Goal: Information Seeking & Learning: Learn about a topic

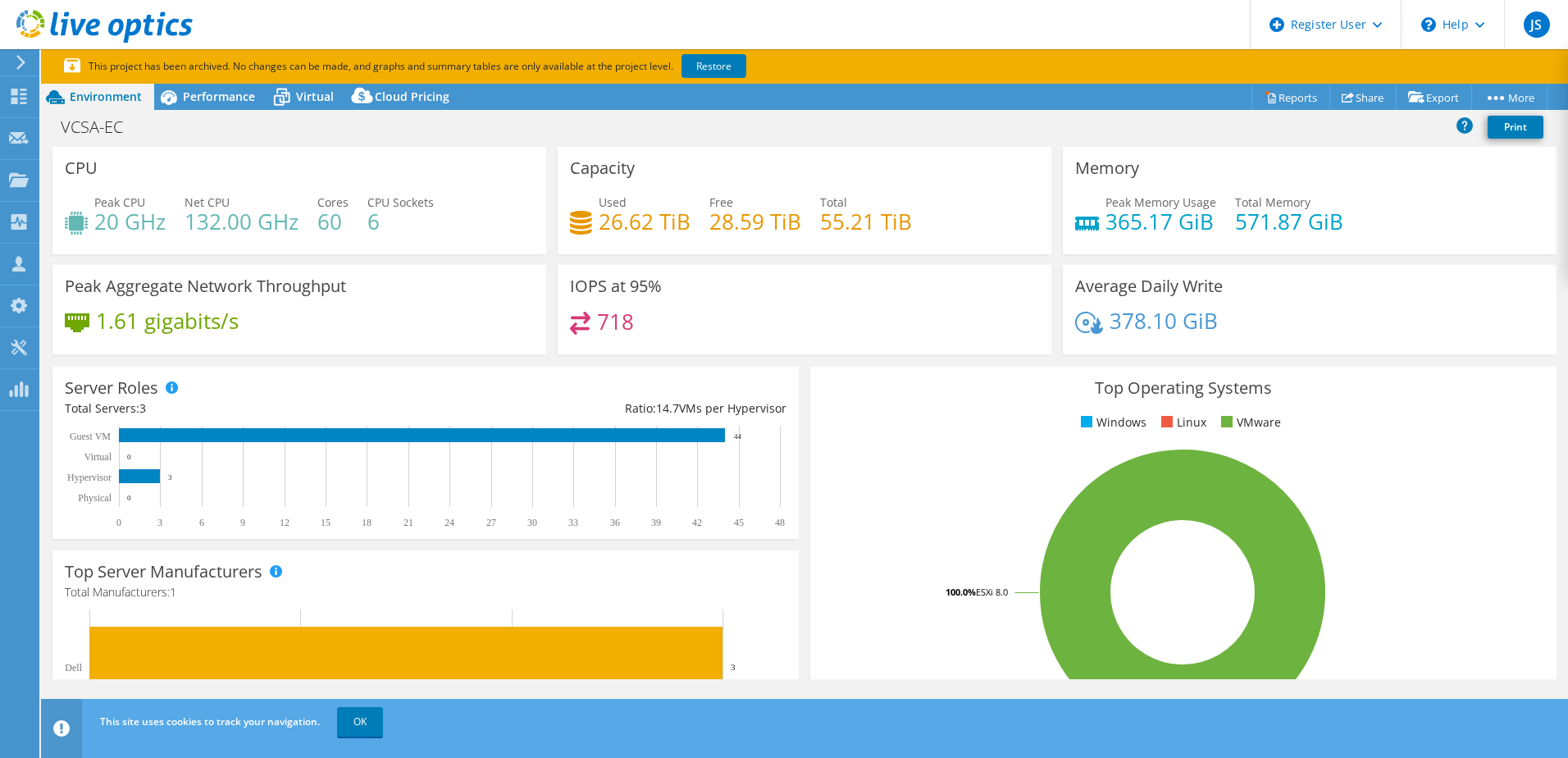
select select "USD"
click at [213, 105] on div "Performance" at bounding box center [210, 97] width 113 height 27
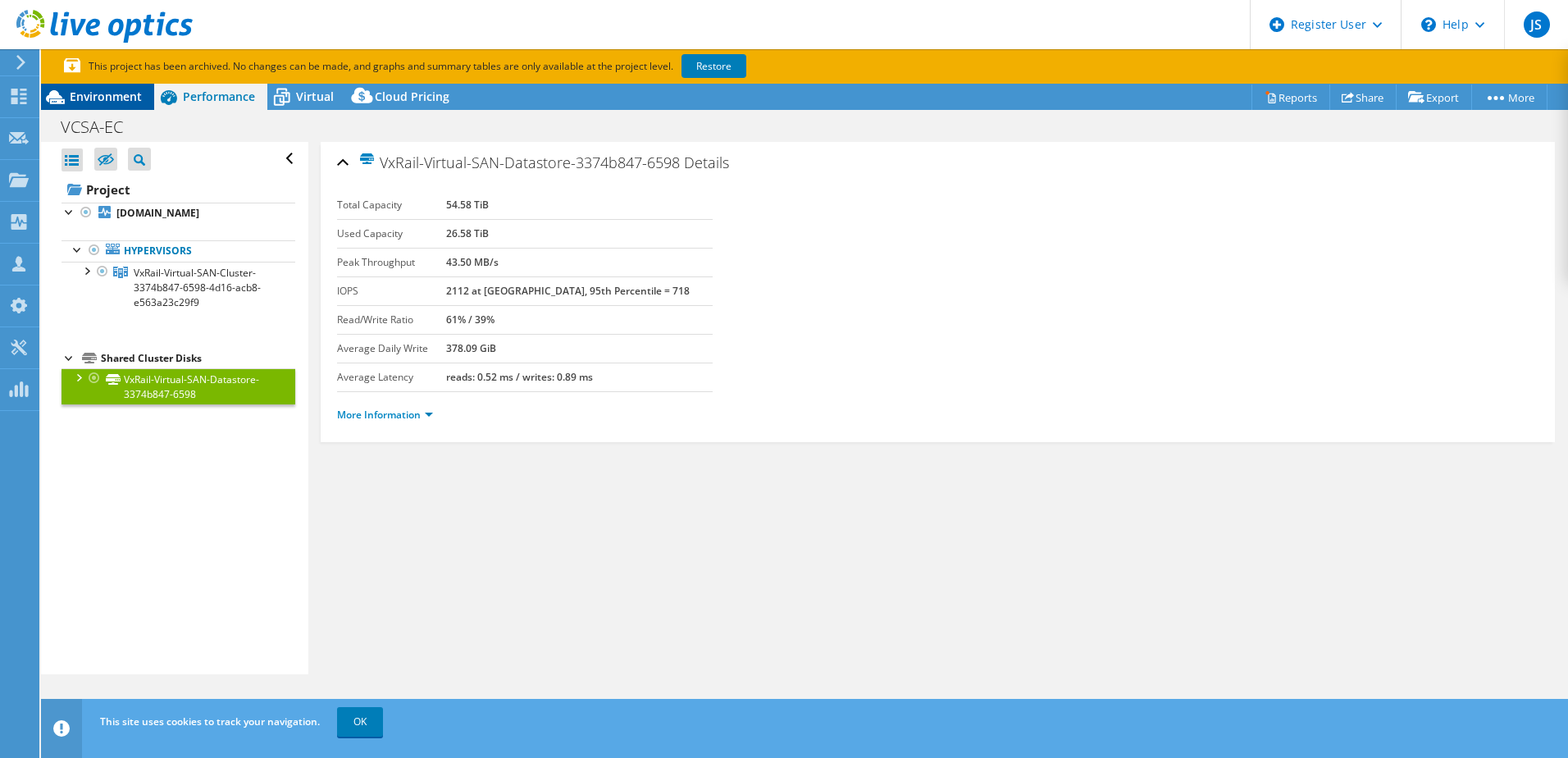
click at [128, 103] on span "Environment" at bounding box center [105, 96] width 72 height 15
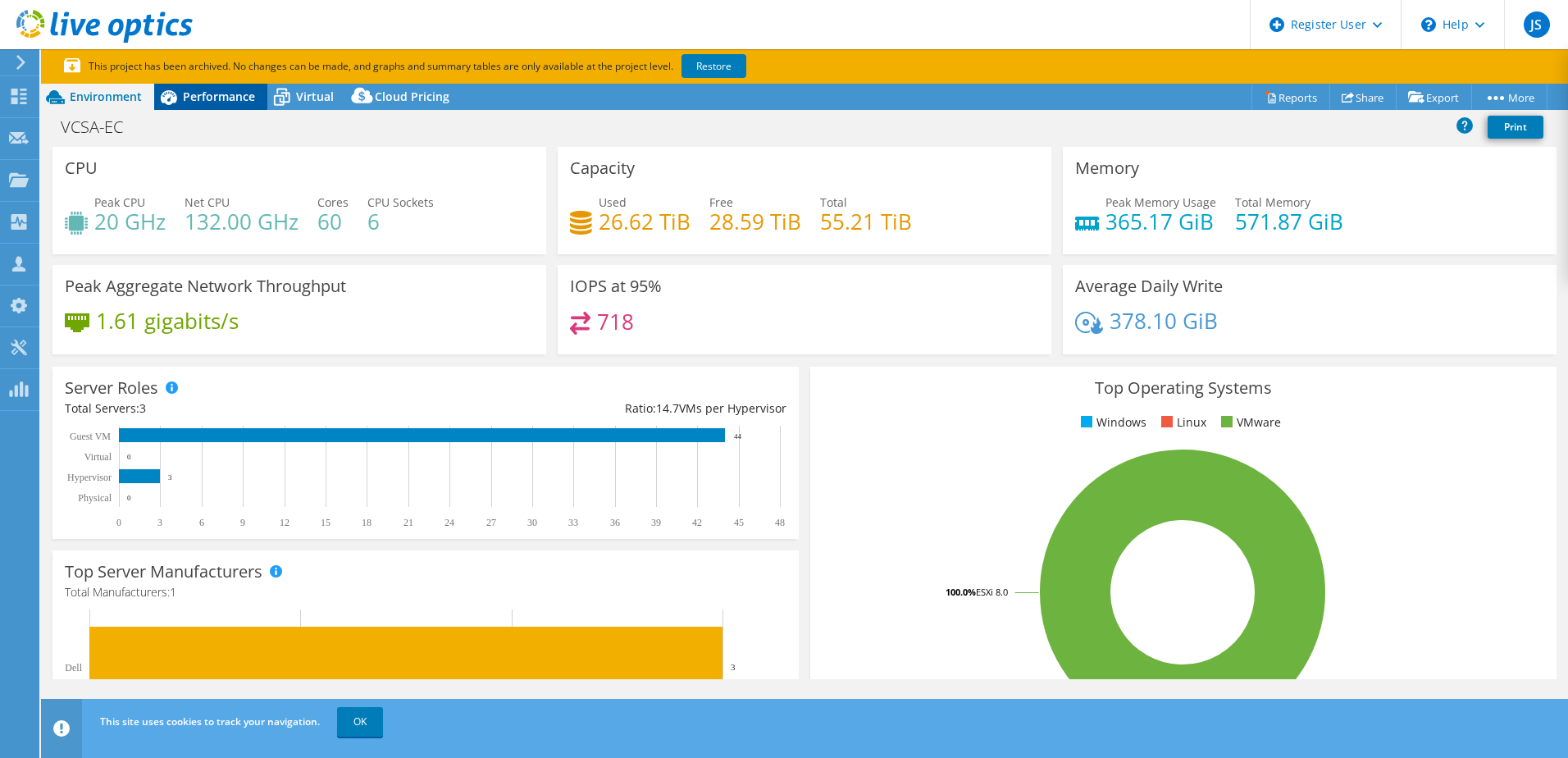
click at [196, 97] on span "Performance" at bounding box center [219, 96] width 72 height 15
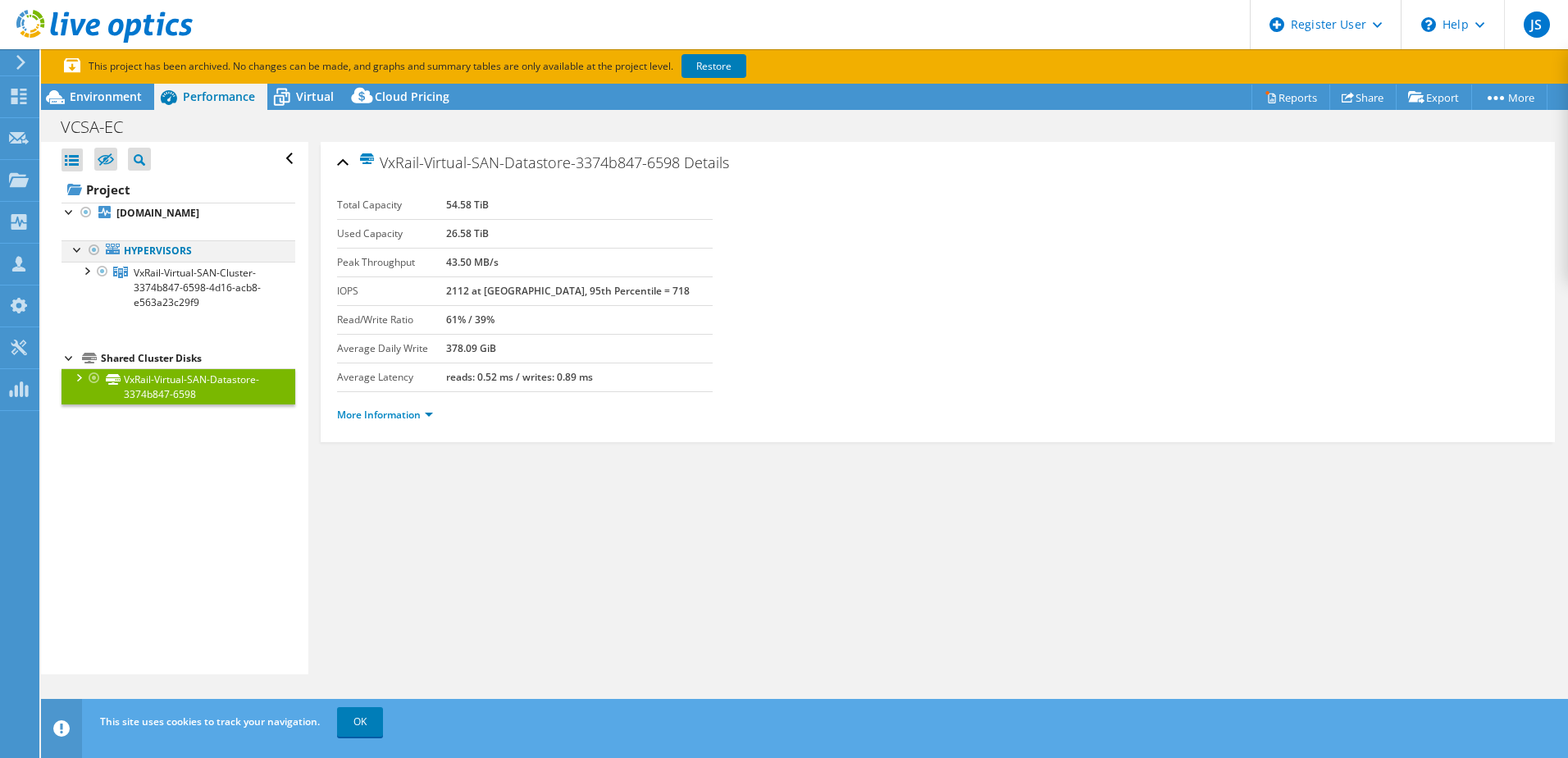
click at [75, 244] on div at bounding box center [77, 248] width 16 height 16
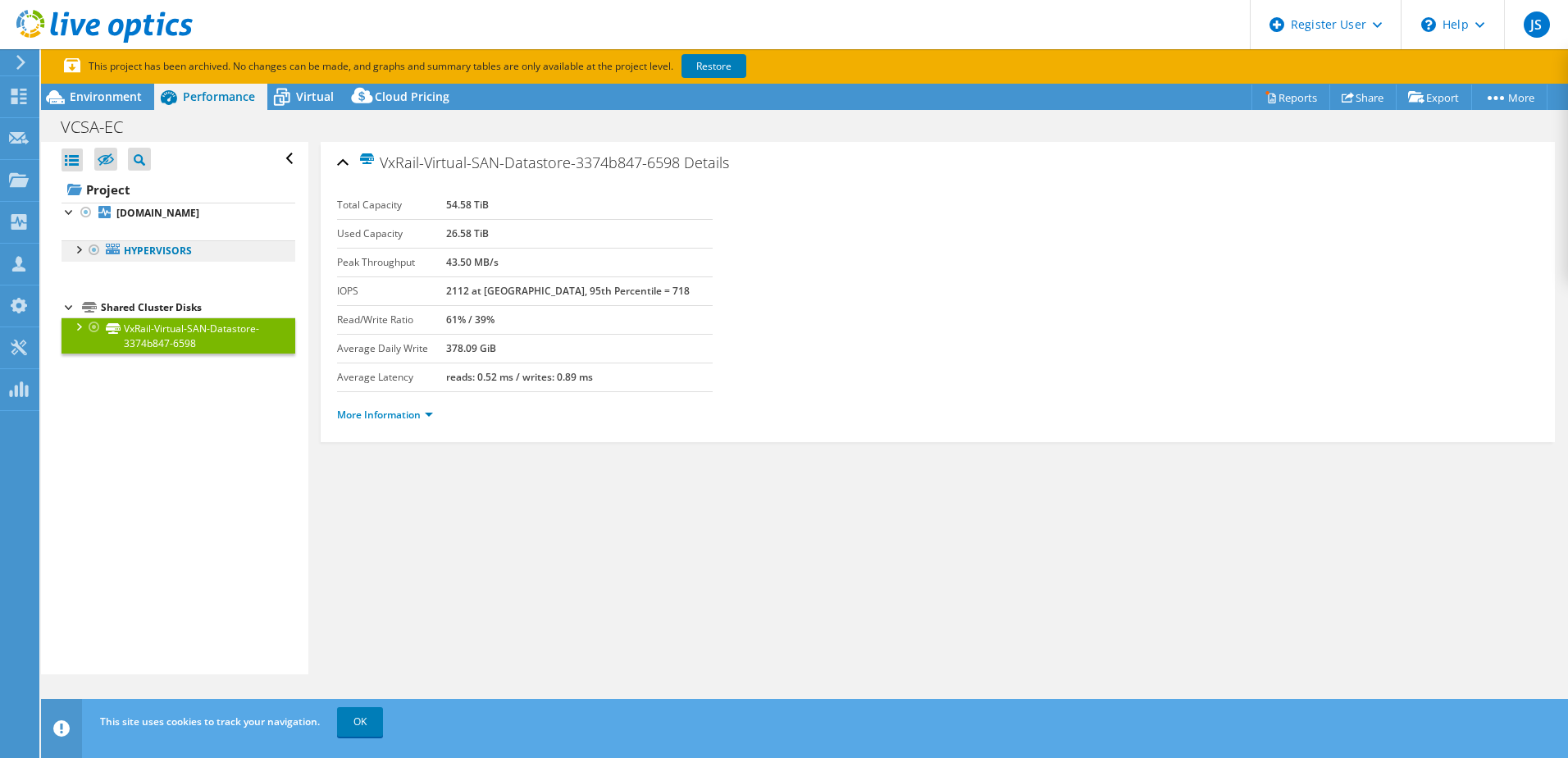
click at [113, 254] on icon at bounding box center [112, 249] width 14 height 10
click at [130, 252] on link "Hypervisors" at bounding box center [178, 250] width 233 height 21
click at [71, 245] on div at bounding box center [77, 248] width 16 height 16
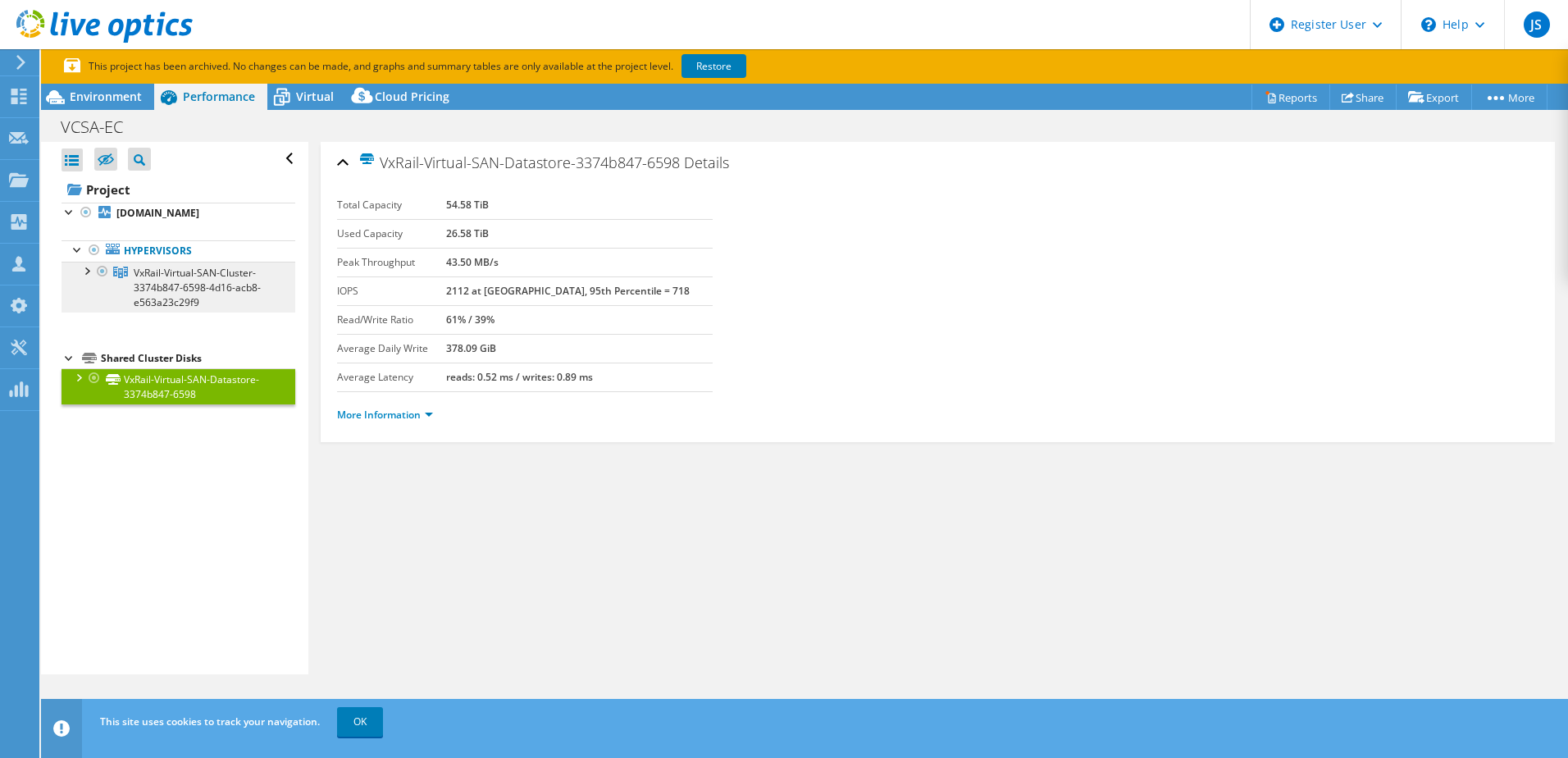
click at [150, 275] on span "VxRail-Virtual-SAN-Cluster-3374b847-6598-4d16-acb8-e563a23c29f9" at bounding box center [197, 287] width 127 height 44
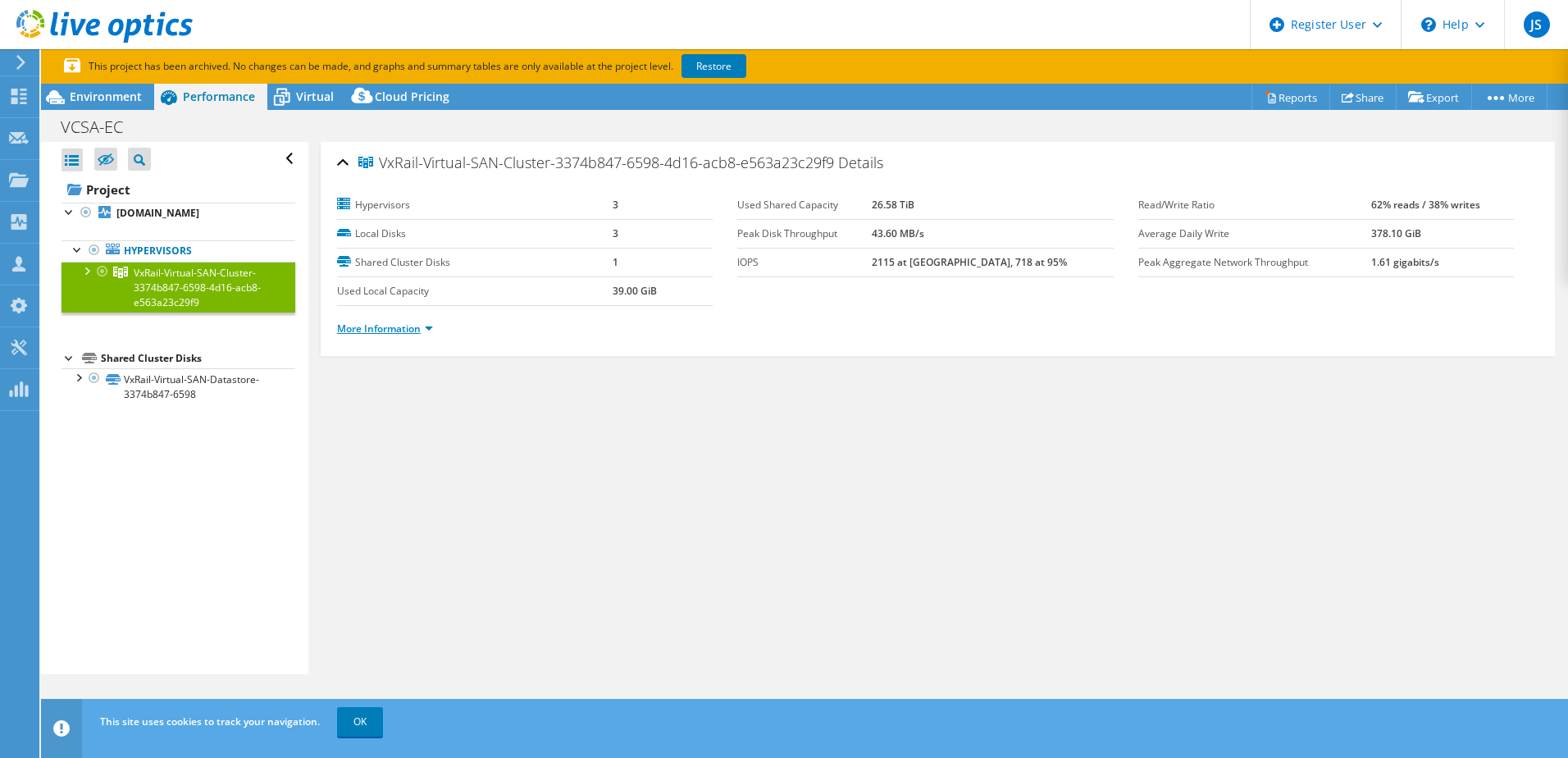
click at [432, 328] on link "More Information" at bounding box center [384, 328] width 96 height 14
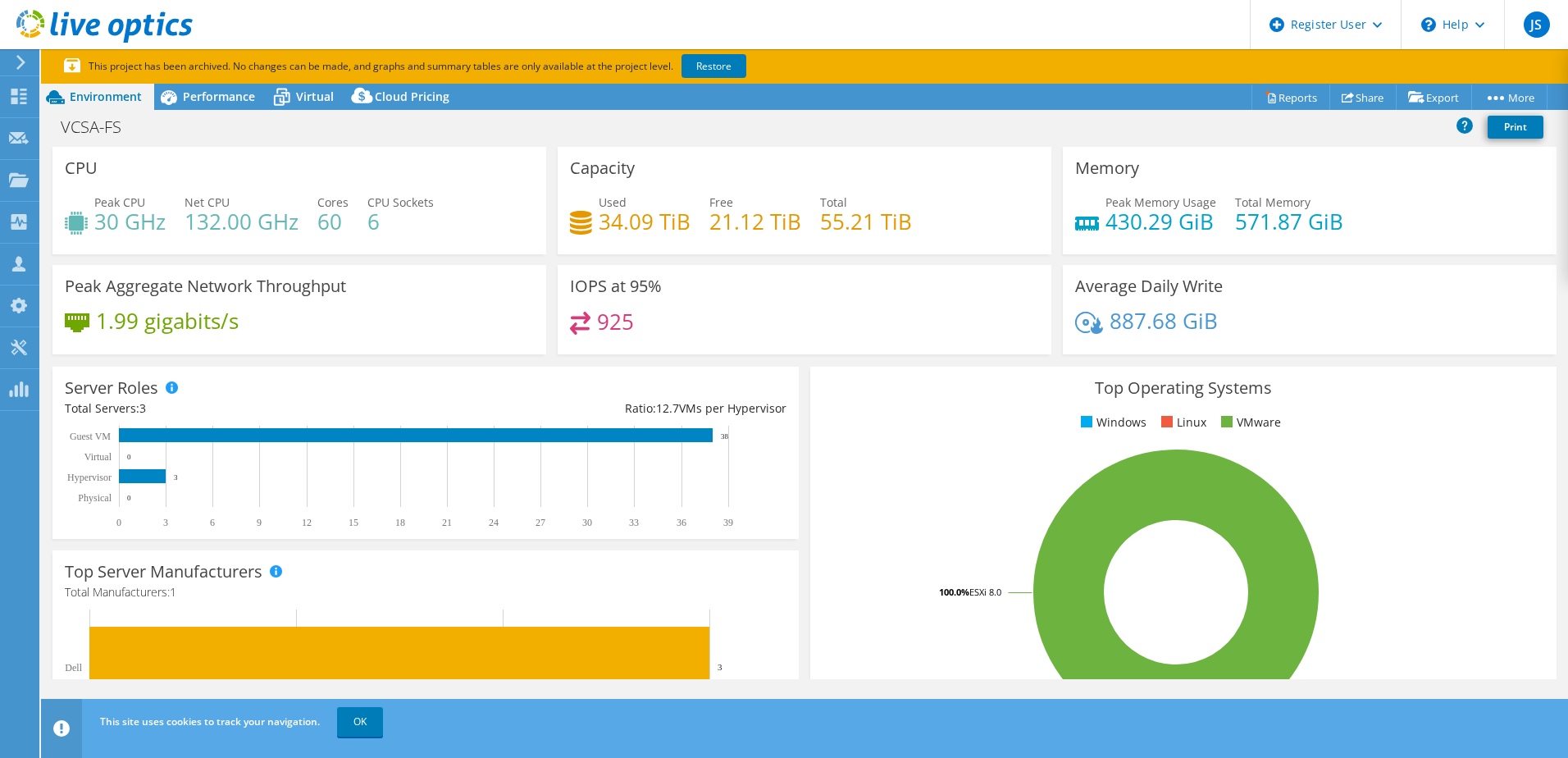
select select "USEast"
select select "USD"
